Goal: Task Accomplishment & Management: Use online tool/utility

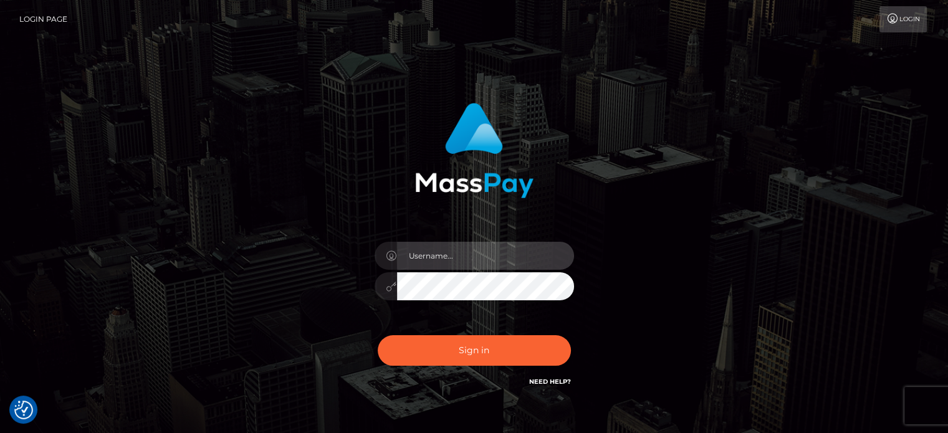
click at [441, 258] on input "text" at bounding box center [485, 256] width 177 height 28
click at [563, 254] on input "text" at bounding box center [485, 256] width 177 height 28
click at [565, 259] on input "text" at bounding box center [485, 256] width 177 height 28
click at [565, 256] on input "text" at bounding box center [485, 256] width 177 height 28
click at [563, 261] on input "text" at bounding box center [485, 256] width 177 height 28
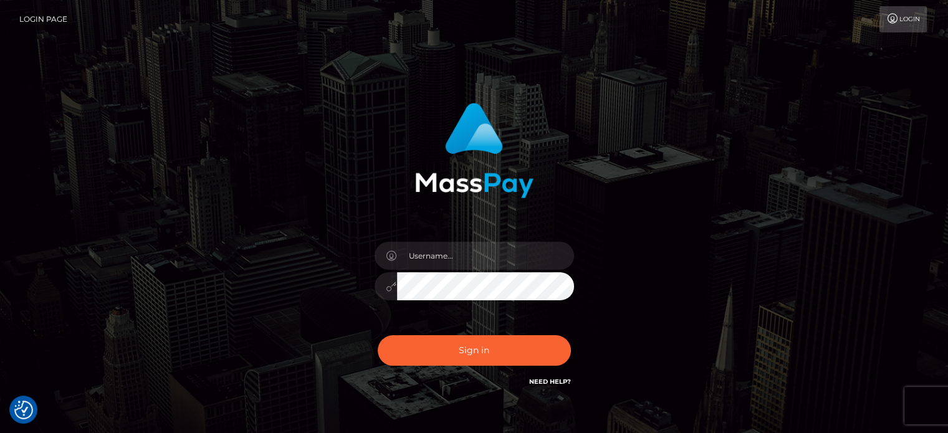
click at [566, 256] on span at bounding box center [567, 256] width 10 height 10
